Goal: Information Seeking & Learning: Learn about a topic

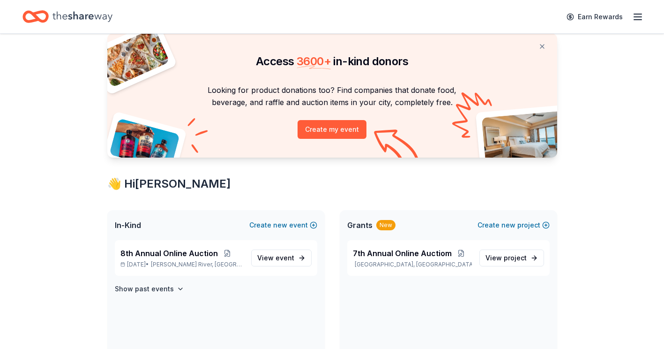
scroll to position [47, 0]
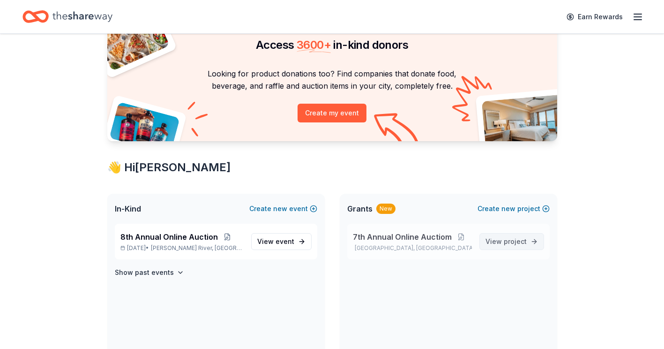
click at [513, 241] on span "project" at bounding box center [515, 241] width 23 height 8
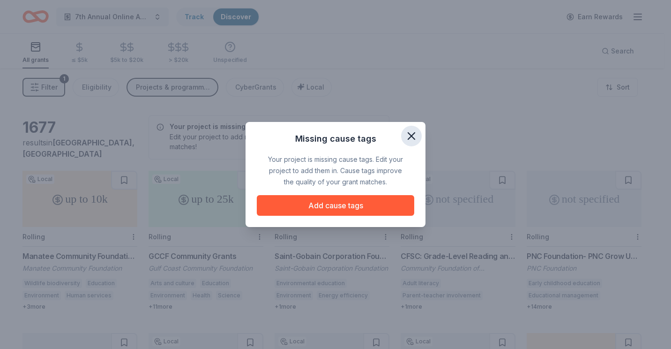
click at [413, 137] on icon "button" at bounding box center [411, 136] width 7 height 7
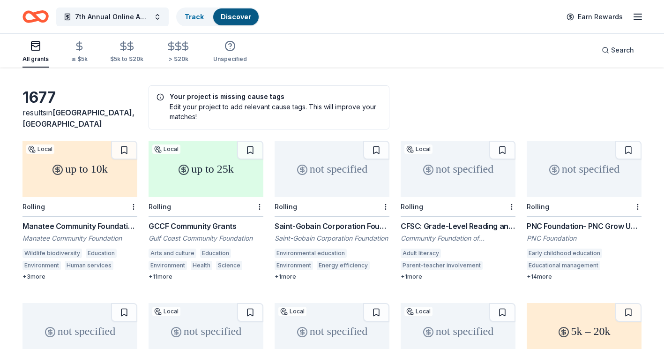
scroll to position [47, 0]
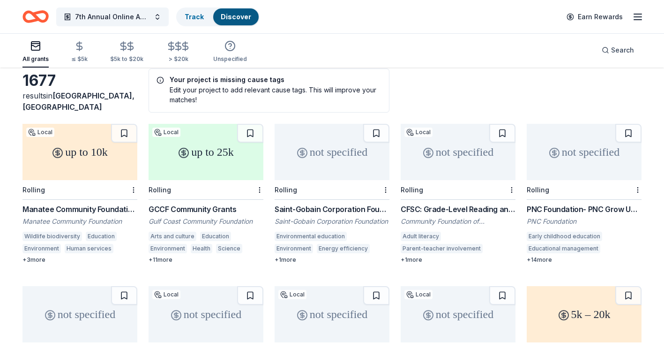
click at [201, 153] on div "up to 25k" at bounding box center [206, 152] width 115 height 56
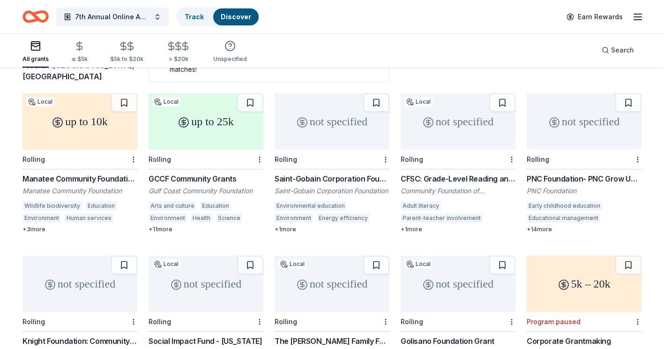
scroll to position [94, 0]
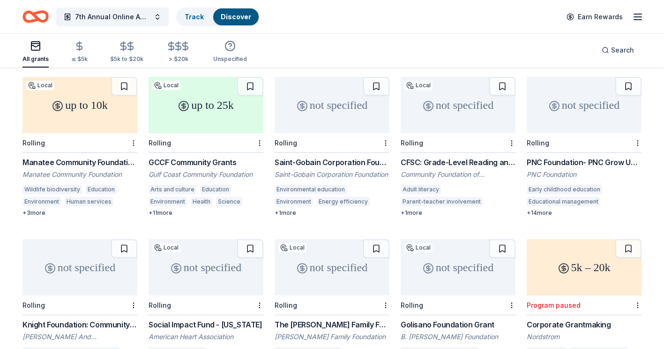
click at [543, 211] on div "+ 14 more" at bounding box center [584, 212] width 115 height 7
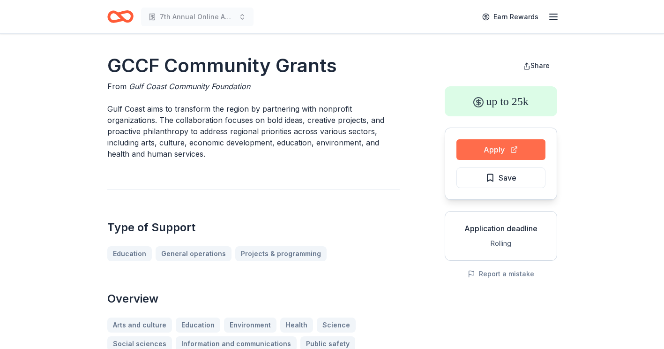
click at [487, 156] on button "Apply" at bounding box center [501, 149] width 89 height 21
